Goal: Information Seeking & Learning: Get advice/opinions

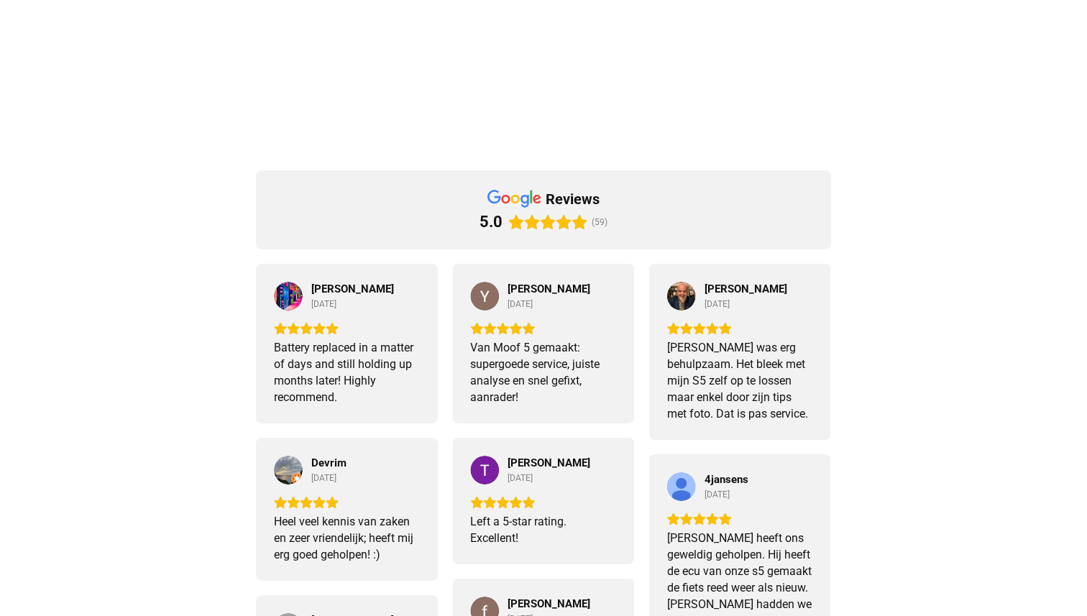
scroll to position [1060, 0]
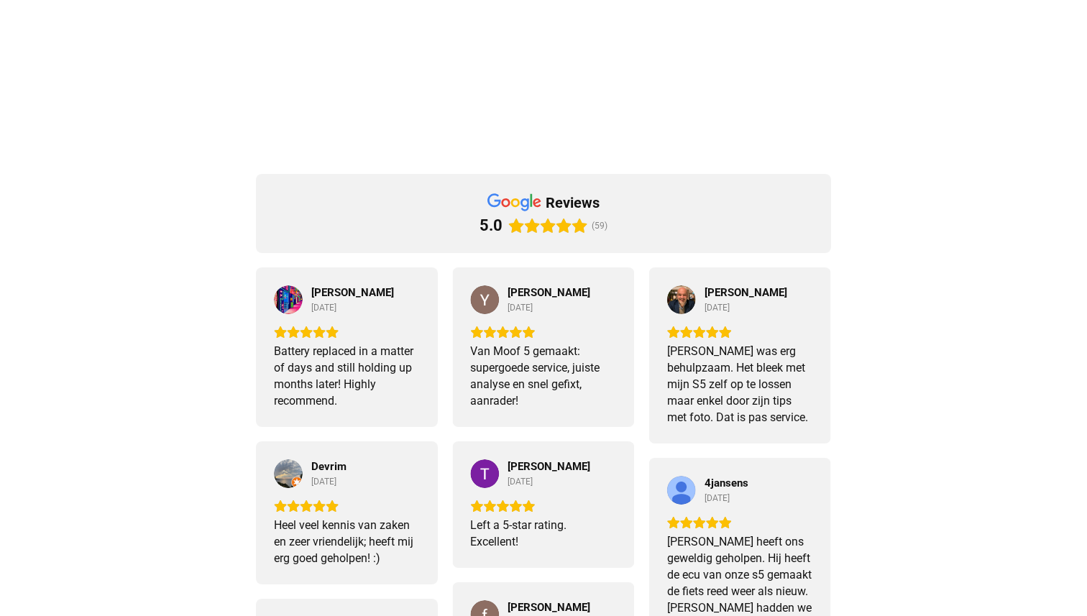
click at [741, 346] on div "[PERSON_NAME] was erg behulpzaam. Het bleek met mijn S5 zelf op te lossen maar …" at bounding box center [740, 384] width 146 height 83
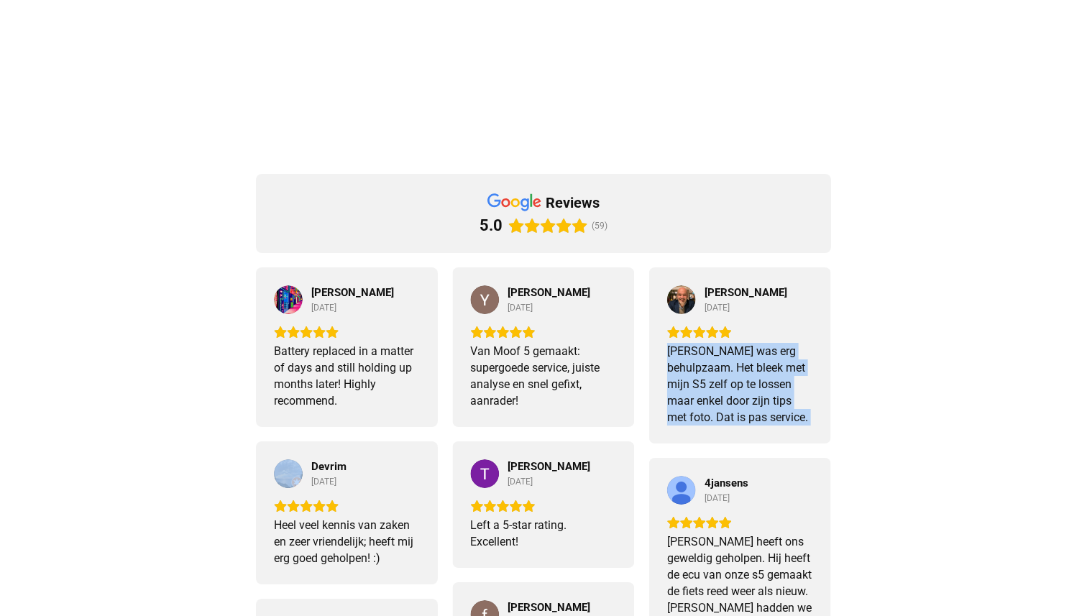
click at [737, 360] on div "[PERSON_NAME] was erg behulpzaam. Het bleek met mijn S5 zelf op te lossen maar …" at bounding box center [740, 384] width 146 height 83
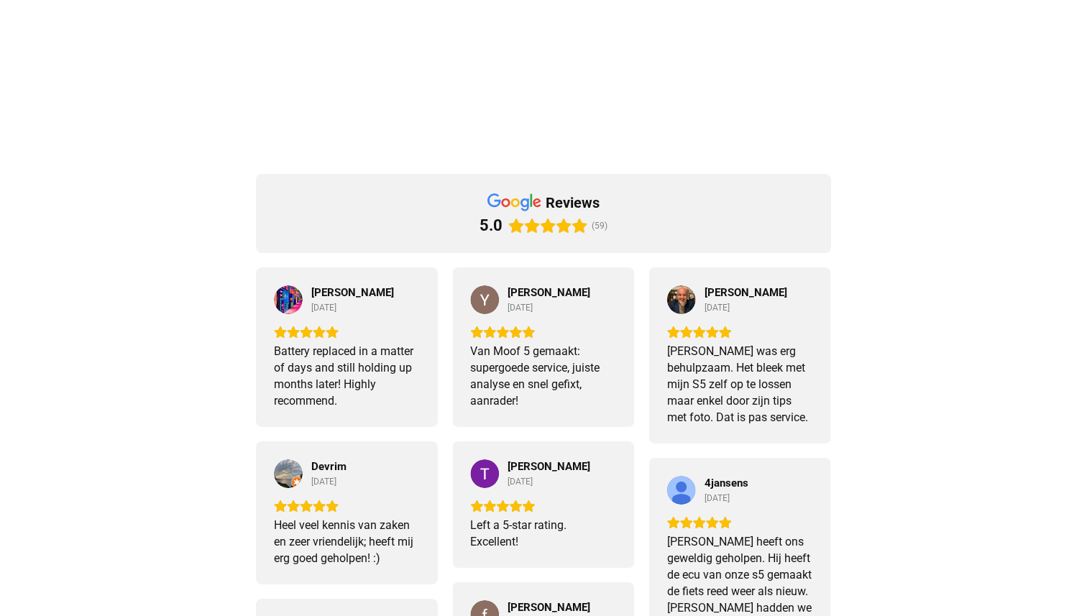
click at [737, 360] on div "[PERSON_NAME] was erg behulpzaam. Het bleek met mijn S5 zelf op te lossen maar …" at bounding box center [740, 384] width 146 height 83
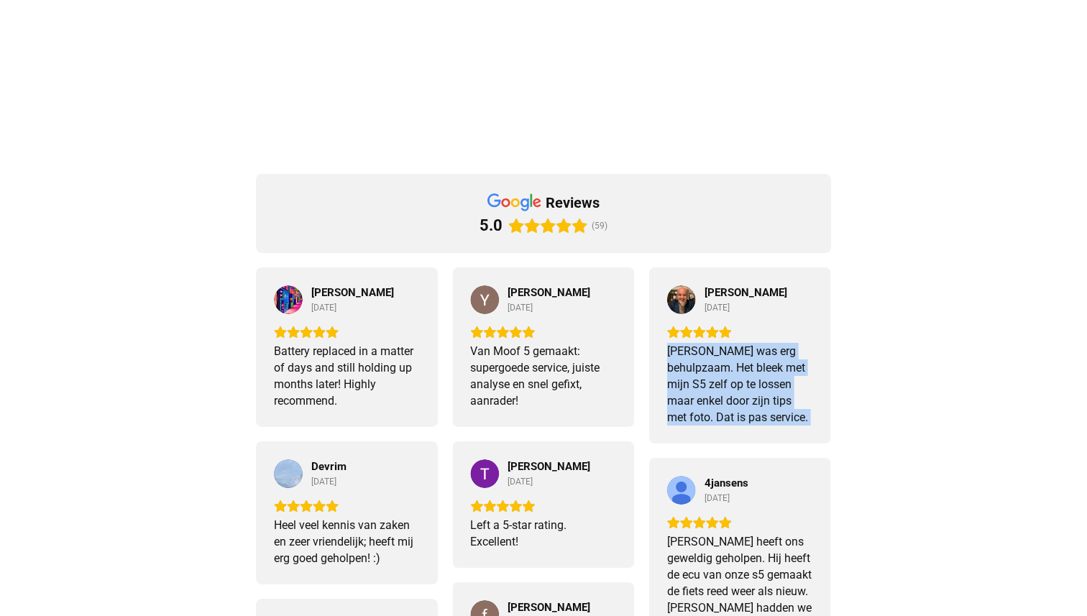
click at [737, 360] on div "[PERSON_NAME] was erg behulpzaam. Het bleek met mijn S5 zelf op te lossen maar …" at bounding box center [740, 384] width 146 height 83
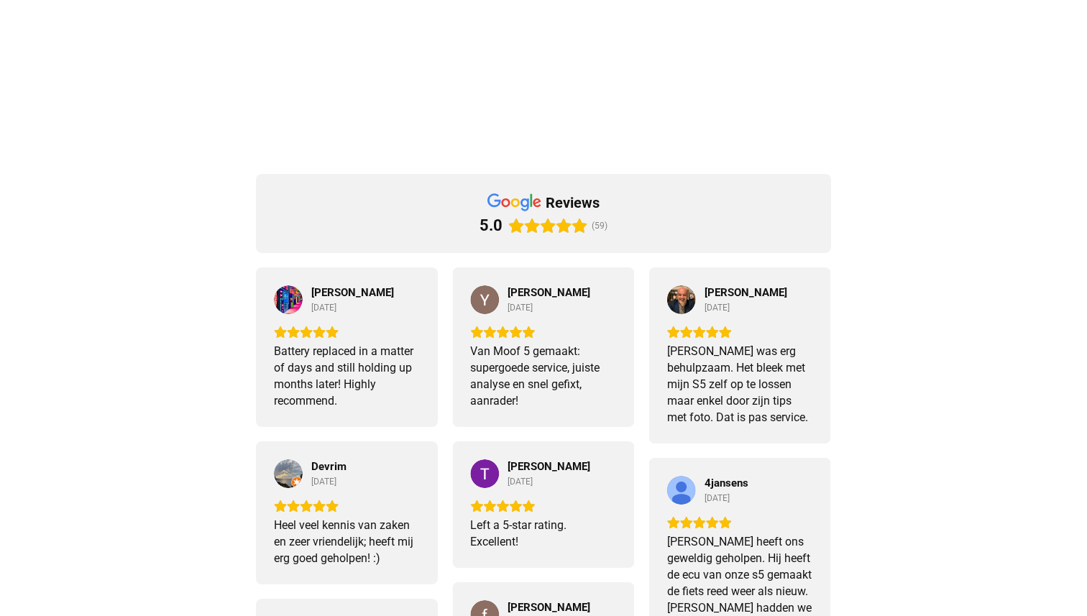
click at [725, 380] on div "[PERSON_NAME] was erg behulpzaam. Het bleek met mijn S5 zelf op te lossen maar …" at bounding box center [740, 384] width 146 height 83
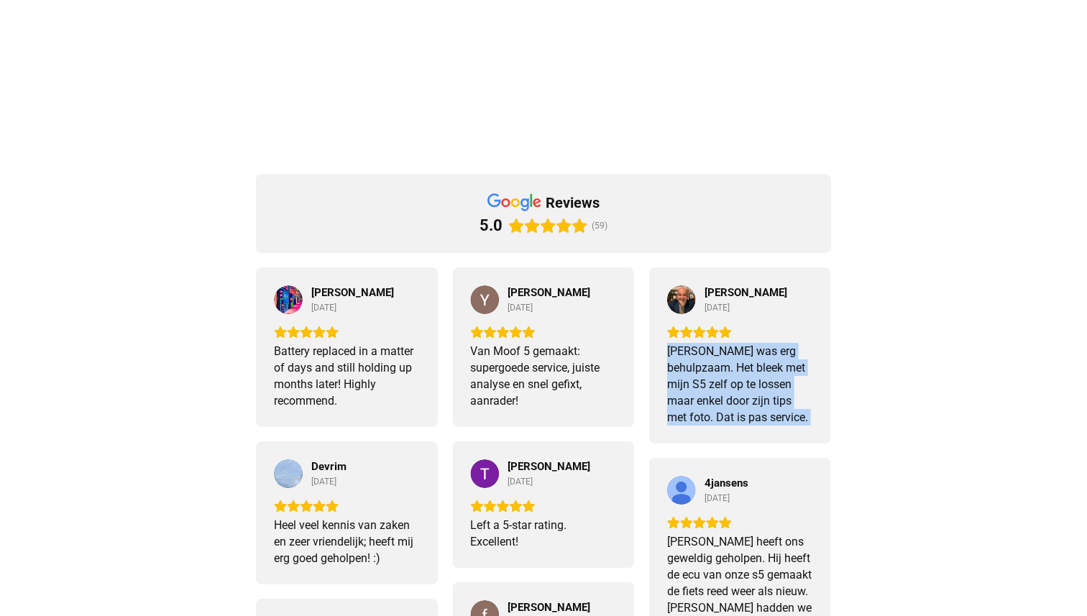
click at [725, 380] on div "[PERSON_NAME] was erg behulpzaam. Het bleek met mijn S5 zelf op te lossen maar …" at bounding box center [740, 384] width 146 height 83
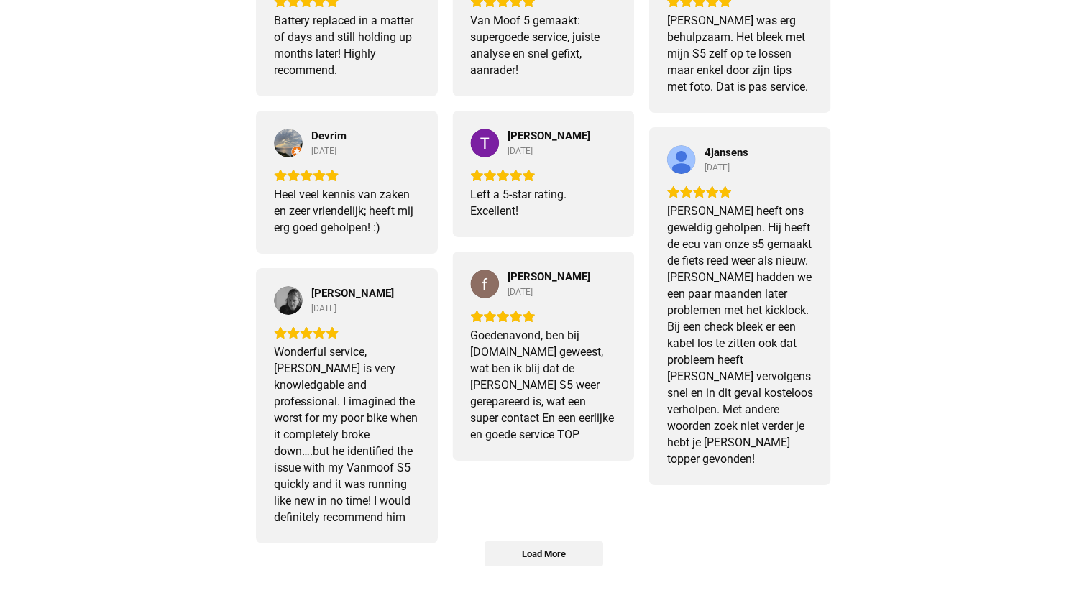
scroll to position [1401, 0]
